Goal: Find specific page/section: Find specific page/section

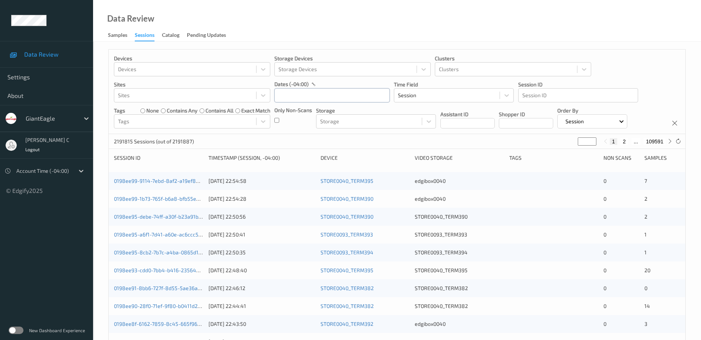
click at [314, 92] on input "text" at bounding box center [331, 95] width 115 height 14
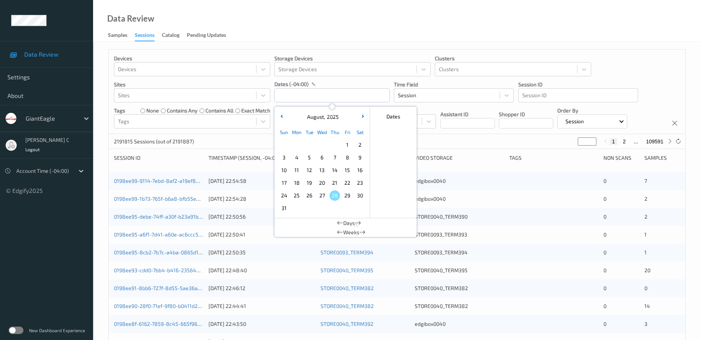
click at [359, 182] on span "23" at bounding box center [360, 183] width 10 height 10
type input "[DATE] 00:00 -> [DATE] 23:59"
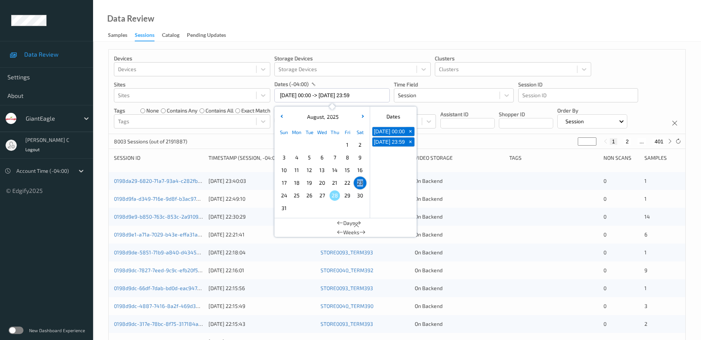
click at [348, 34] on div "Data Review Samples Sessions Catalog Pending Updates" at bounding box center [397, 21] width 608 height 42
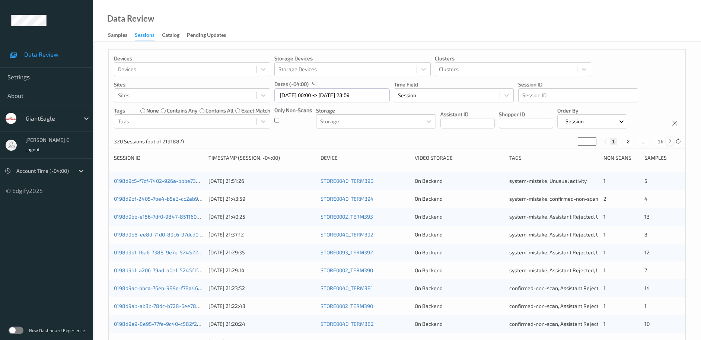
click at [671, 142] on icon at bounding box center [670, 142] width 6 height 6
type input "*"
click at [671, 142] on icon at bounding box center [670, 142] width 6 height 6
type input "*"
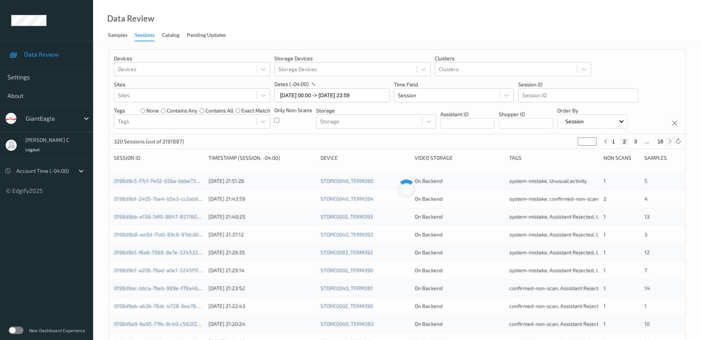
type input "*"
click at [671, 142] on icon at bounding box center [670, 142] width 6 height 6
type input "*"
click at [671, 142] on icon at bounding box center [670, 142] width 6 height 6
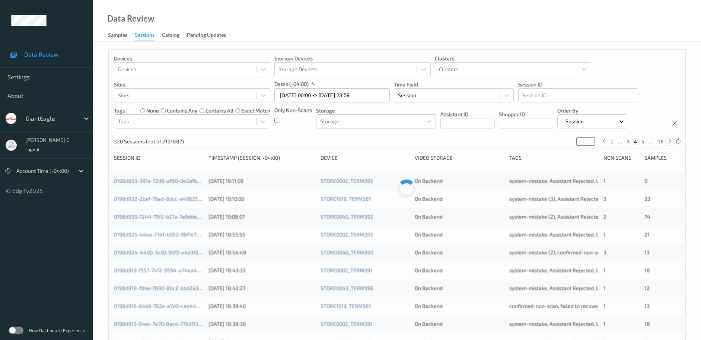
type input "*"
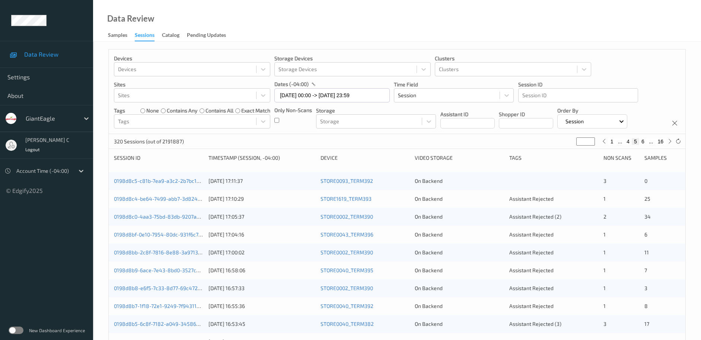
click at [630, 141] on button "4" at bounding box center [628, 141] width 7 height 7
type input "*"
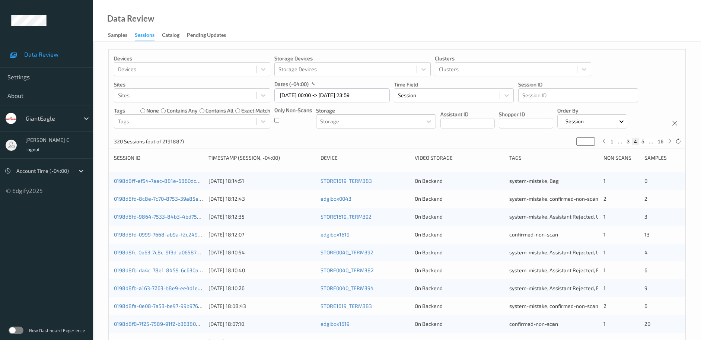
click at [629, 142] on button "3" at bounding box center [628, 141] width 7 height 7
type input "*"
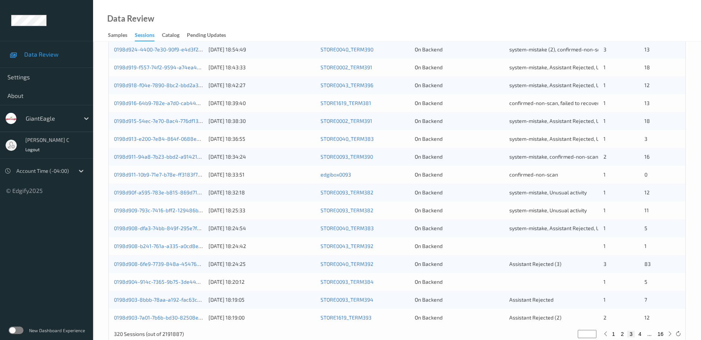
scroll to position [220, 0]
